Goal: Transaction & Acquisition: Purchase product/service

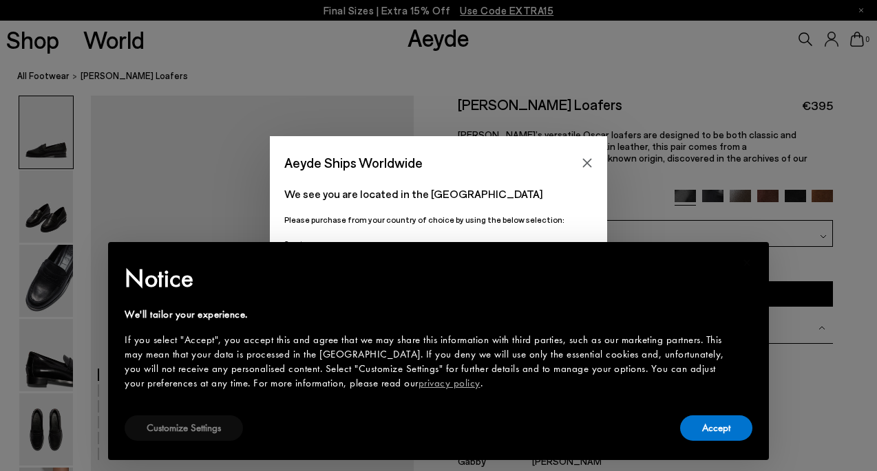
click at [216, 427] on button "Customize Settings" at bounding box center [184, 428] width 118 height 25
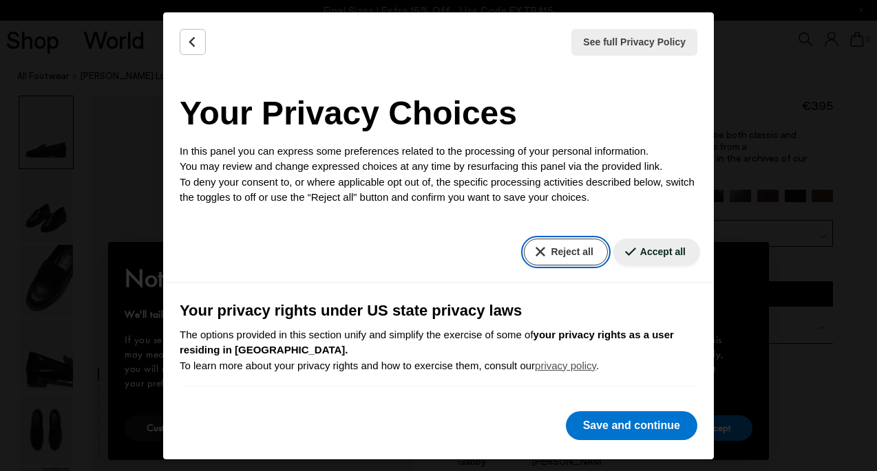
click at [578, 247] on button "Reject all" at bounding box center [565, 252] width 83 height 27
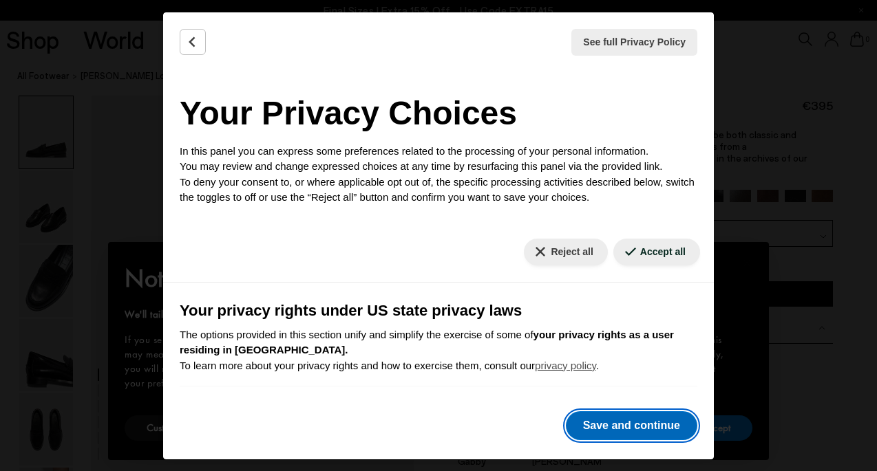
click at [625, 430] on button "Save and continue" at bounding box center [631, 425] width 131 height 29
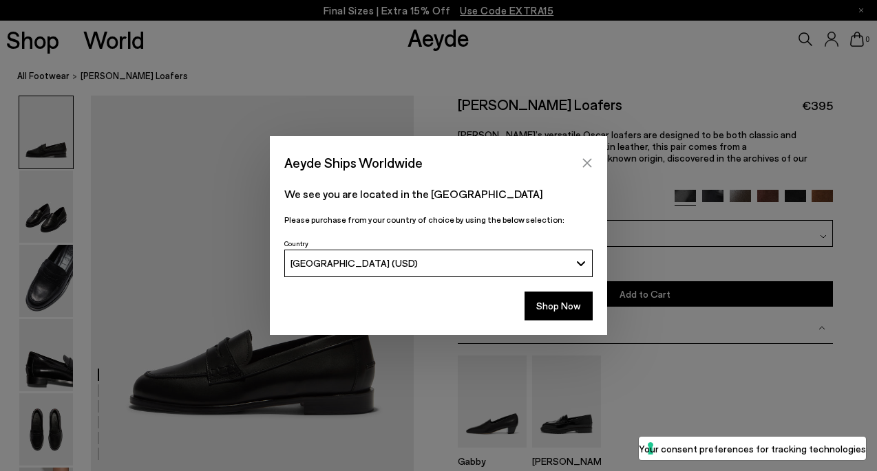
click at [587, 159] on icon "Close" at bounding box center [586, 163] width 11 height 11
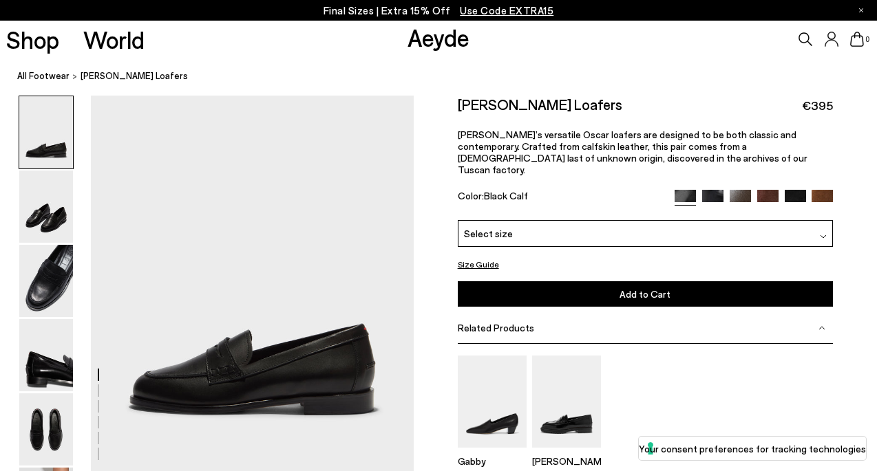
click at [45, 114] on img at bounding box center [46, 132] width 54 height 72
click at [49, 191] on img at bounding box center [46, 207] width 54 height 72
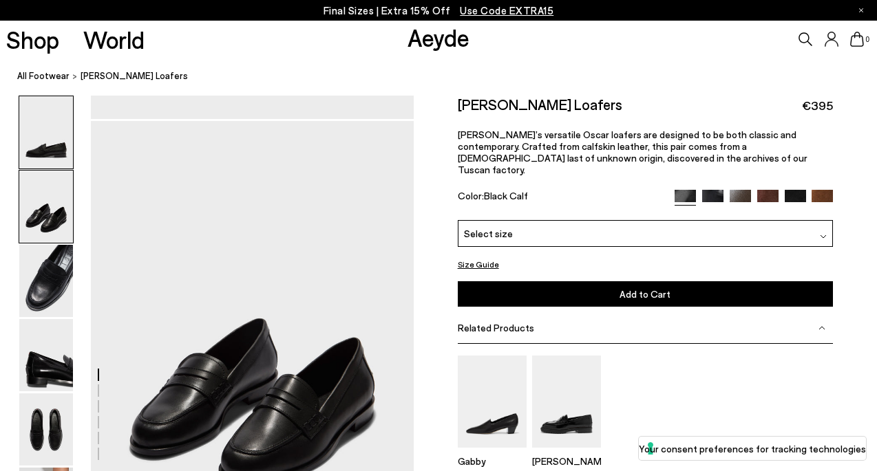
scroll to position [379, 0]
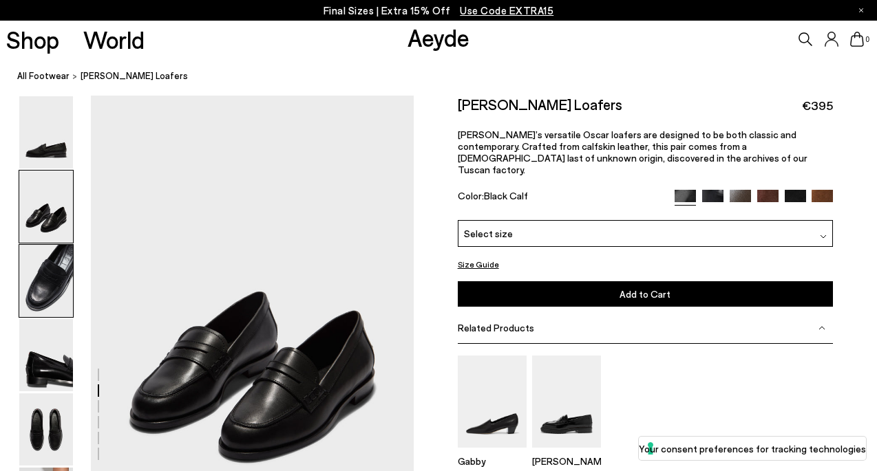
click at [59, 261] on img at bounding box center [46, 281] width 54 height 72
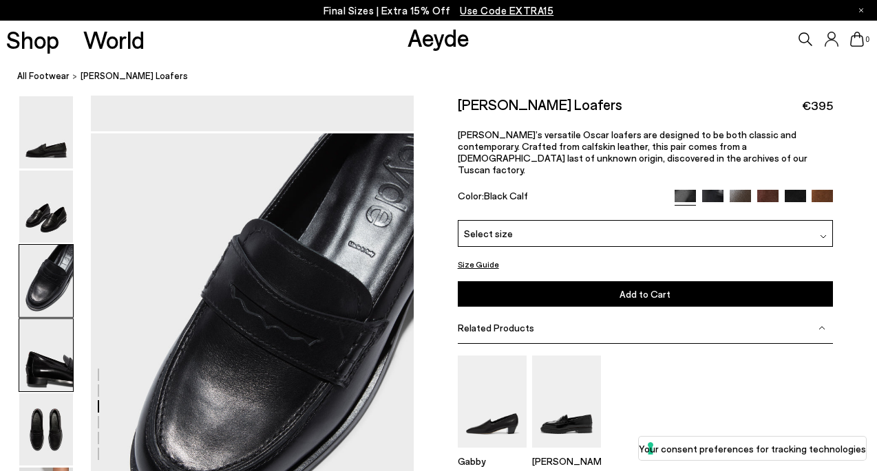
scroll to position [811, 0]
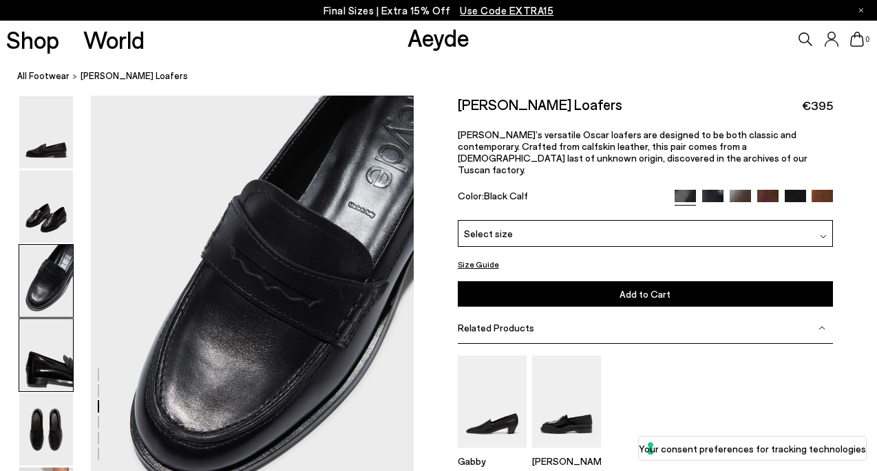
click at [63, 345] on img at bounding box center [46, 355] width 54 height 72
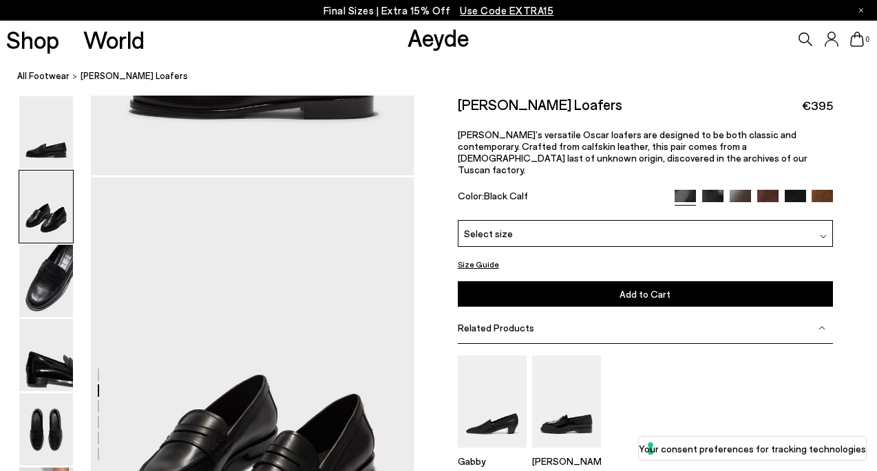
scroll to position [178, 0]
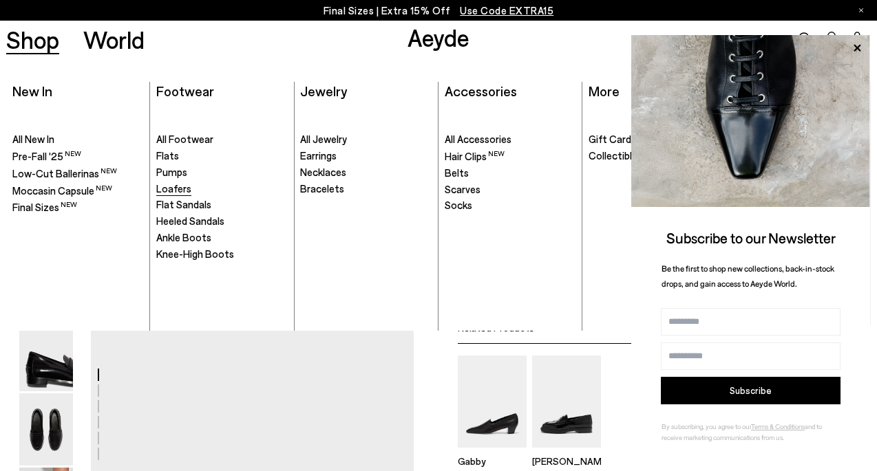
click at [175, 187] on span "Loafers" at bounding box center [173, 188] width 35 height 12
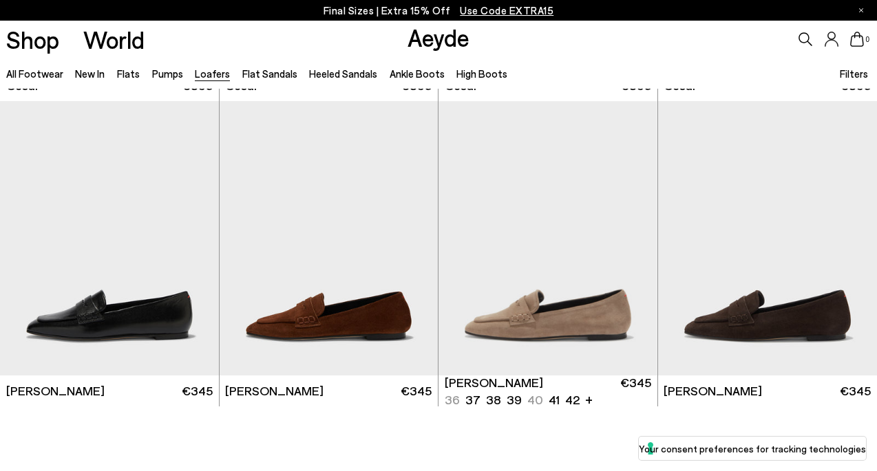
scroll to position [2129, 0]
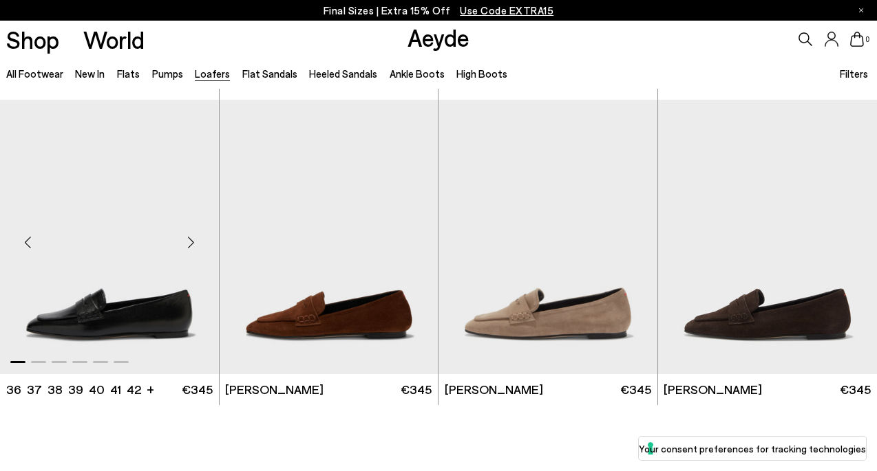
click at [144, 283] on img "1 / 6" at bounding box center [109, 237] width 219 height 275
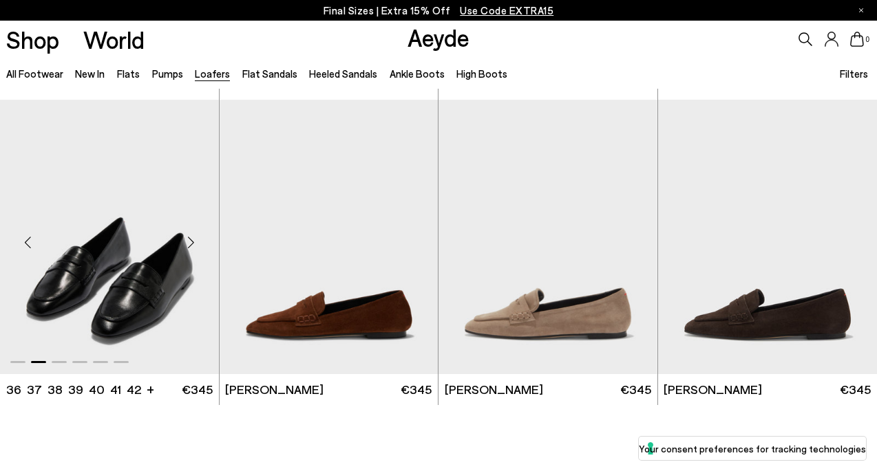
click at [156, 279] on img "2 / 6" at bounding box center [109, 237] width 219 height 275
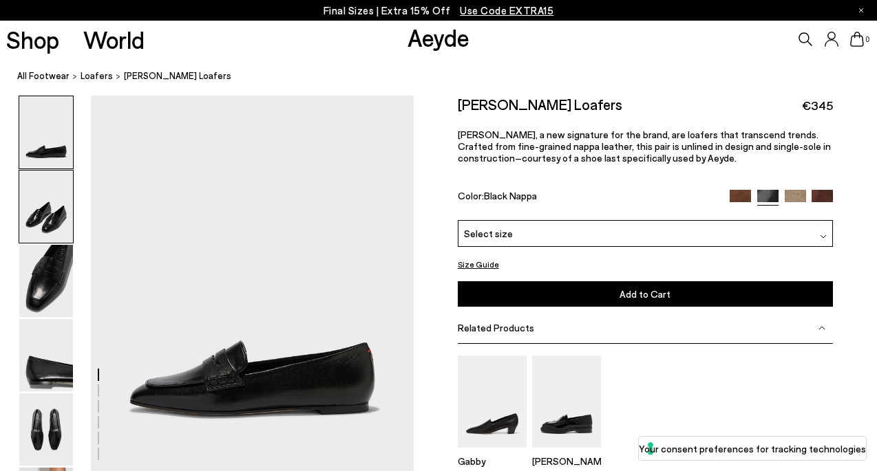
click at [60, 215] on img at bounding box center [46, 207] width 54 height 72
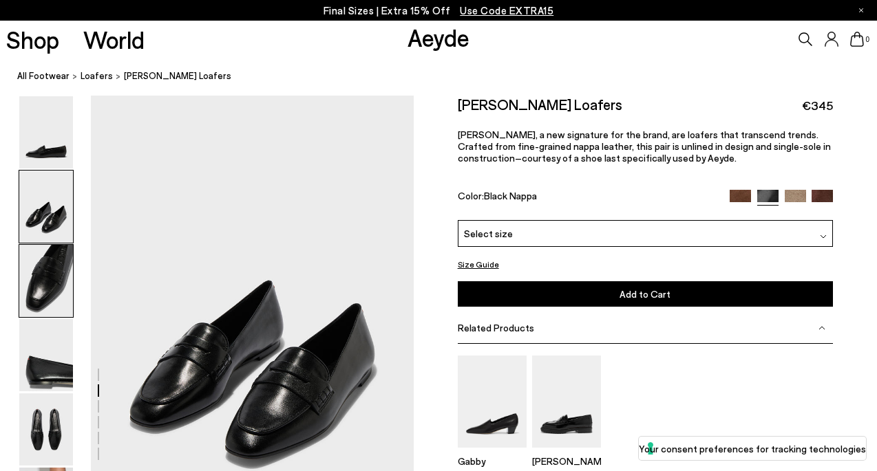
click at [56, 261] on img at bounding box center [46, 281] width 54 height 72
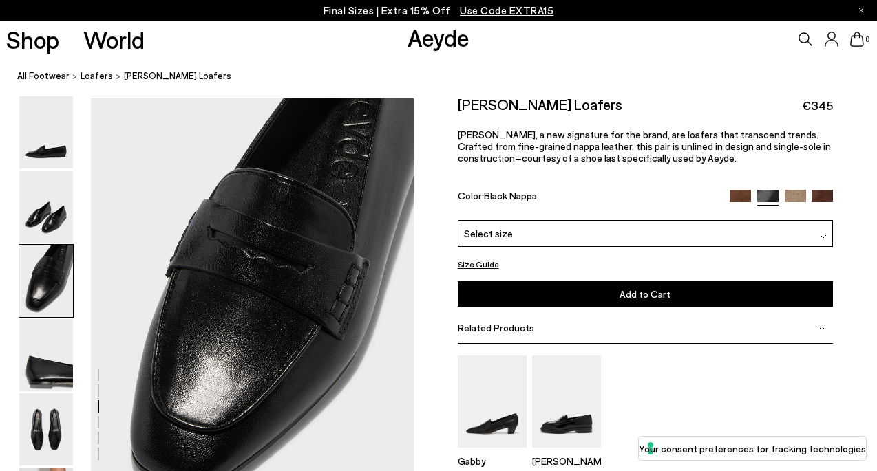
scroll to position [811, 0]
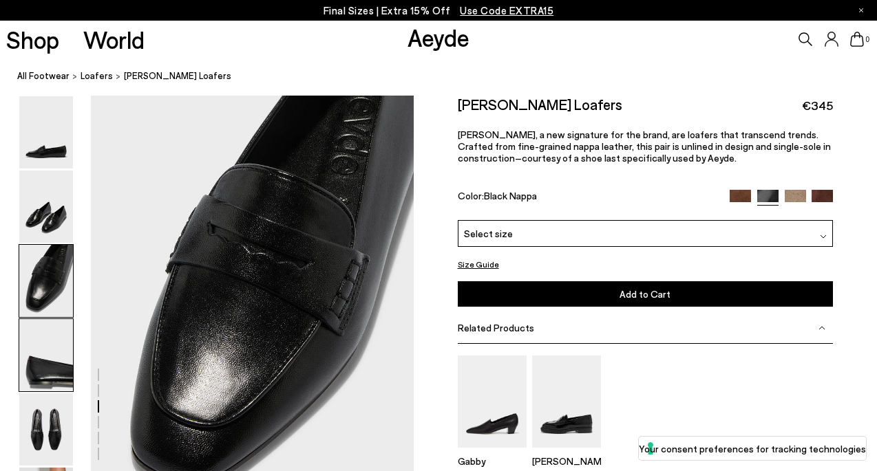
click at [56, 354] on img at bounding box center [46, 355] width 54 height 72
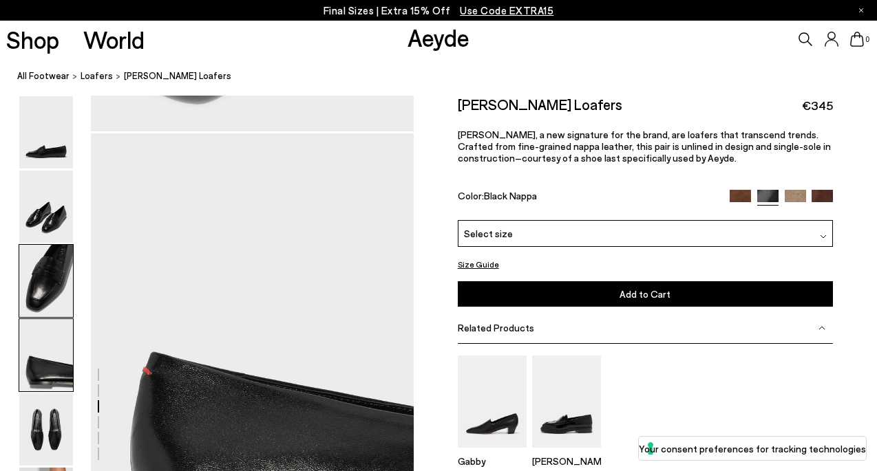
scroll to position [1243, 0]
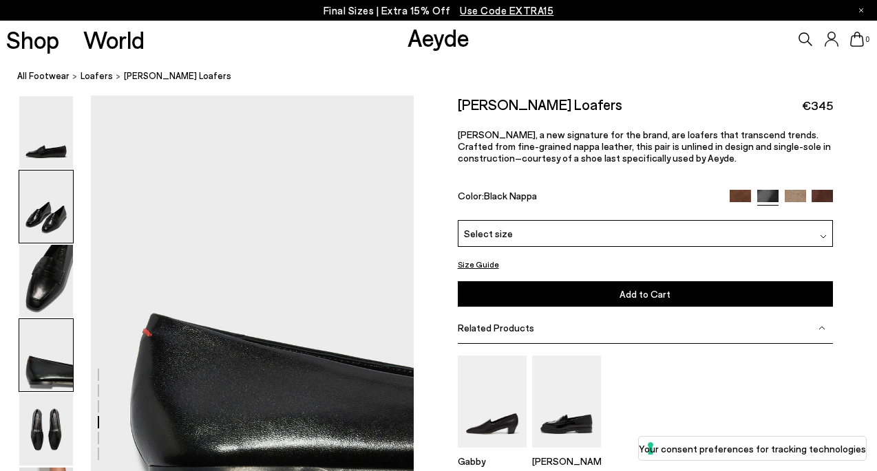
click at [50, 219] on img at bounding box center [46, 207] width 54 height 72
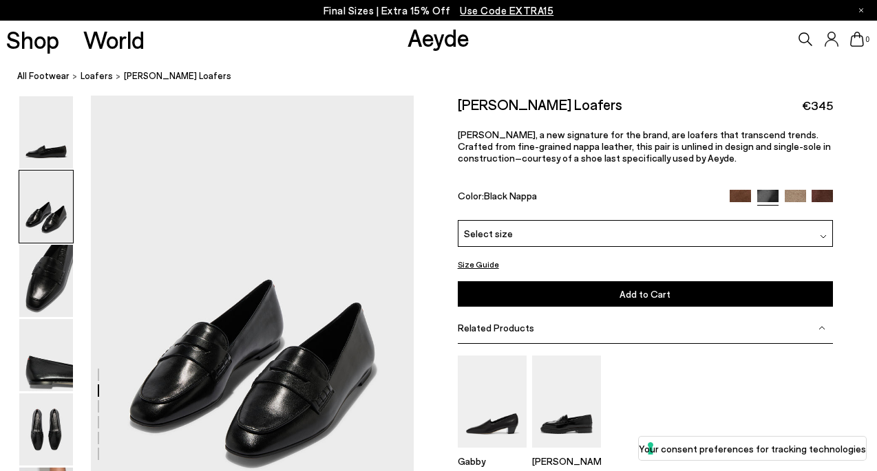
scroll to position [379, 0]
